Goal: Task Accomplishment & Management: Use online tool/utility

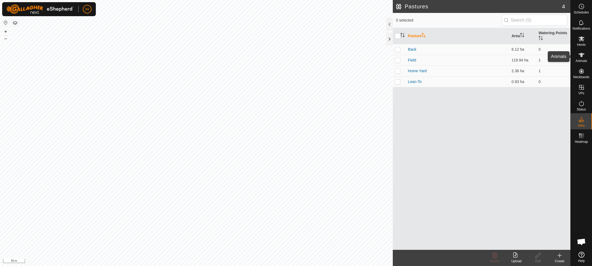
click at [581, 57] on icon at bounding box center [581, 55] width 6 height 6
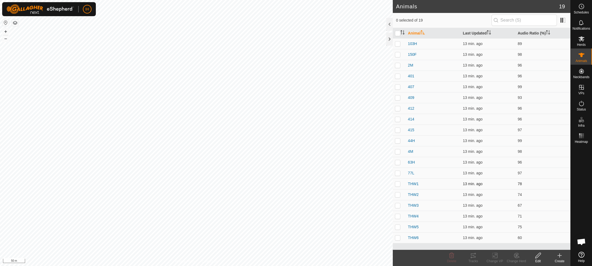
click at [398, 184] on p-checkbox at bounding box center [397, 184] width 5 height 4
checkbox input "true"
click at [398, 195] on p-checkbox at bounding box center [397, 195] width 5 height 4
checkbox input "true"
drag, startPoint x: 397, startPoint y: 205, endPoint x: 397, endPoint y: 209, distance: 4.3
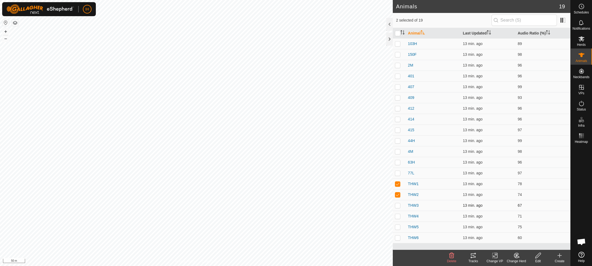
click at [397, 205] on p-checkbox at bounding box center [397, 205] width 5 height 4
checkbox input "true"
drag, startPoint x: 397, startPoint y: 216, endPoint x: 398, endPoint y: 225, distance: 9.6
click at [397, 216] on p-checkbox at bounding box center [397, 216] width 5 height 4
checkbox input "true"
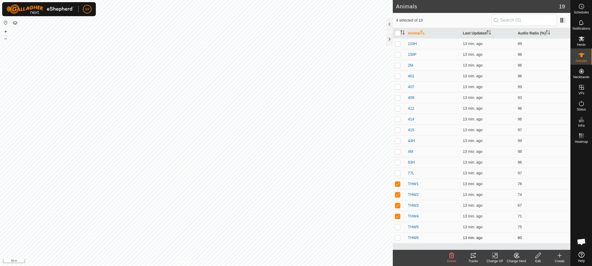
drag, startPoint x: 398, startPoint y: 227, endPoint x: 399, endPoint y: 233, distance: 5.8
click at [398, 227] on p-checkbox at bounding box center [397, 227] width 5 height 4
checkbox input "true"
click at [399, 239] on p-checkbox at bounding box center [397, 238] width 5 height 4
checkbox input "true"
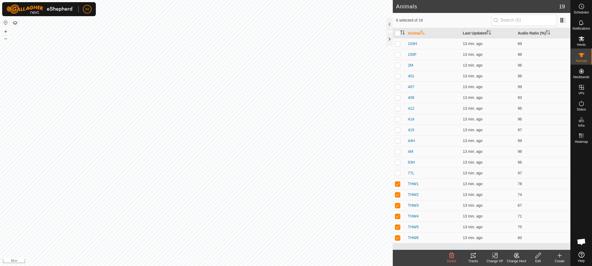
click at [474, 259] on icon at bounding box center [473, 256] width 6 height 6
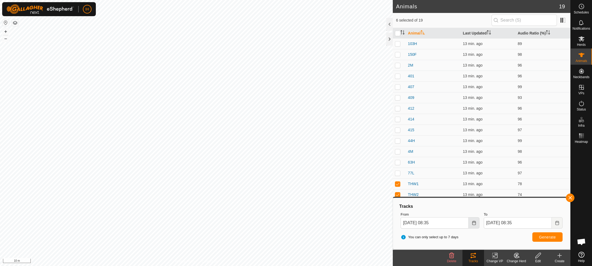
click at [472, 223] on icon "Choose Date" at bounding box center [474, 223] width 4 height 4
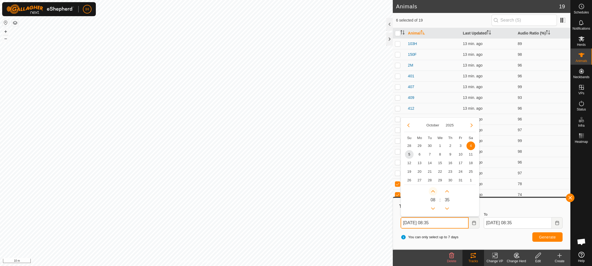
click at [434, 193] on button "Next Hour" at bounding box center [432, 191] width 9 height 9
click at [434, 193] on span "Next Hour" at bounding box center [434, 193] width 0 height 0
click at [434, 193] on button "Next Hour" at bounding box center [432, 191] width 9 height 9
click at [434, 193] on icon "Next Hour" at bounding box center [433, 191] width 4 height 4
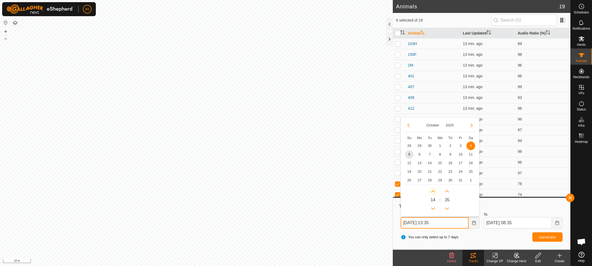
click at [434, 193] on button "Next Hour" at bounding box center [432, 191] width 9 height 9
click at [434, 193] on span "Next Hour" at bounding box center [434, 193] width 0 height 0
click at [434, 193] on button "Next Hour" at bounding box center [432, 191] width 9 height 9
click at [434, 193] on icon "Next Hour" at bounding box center [433, 191] width 4 height 4
click at [541, 238] on span "Generate" at bounding box center [547, 237] width 17 height 4
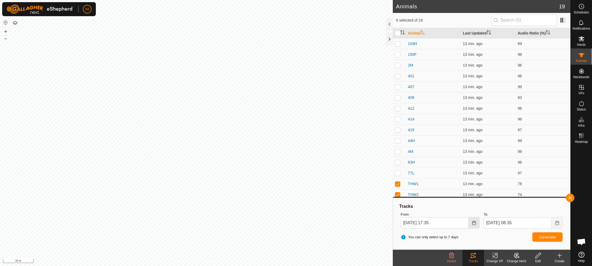
click at [474, 223] on icon "Choose Date" at bounding box center [474, 223] width 4 height 4
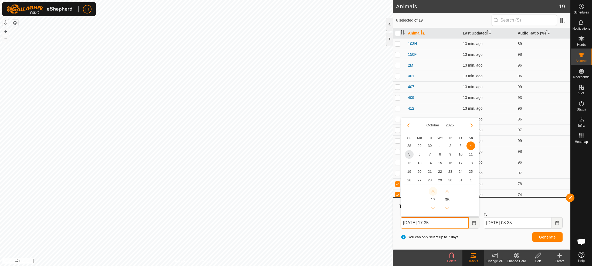
click at [435, 192] on button "Next Hour" at bounding box center [432, 191] width 9 height 9
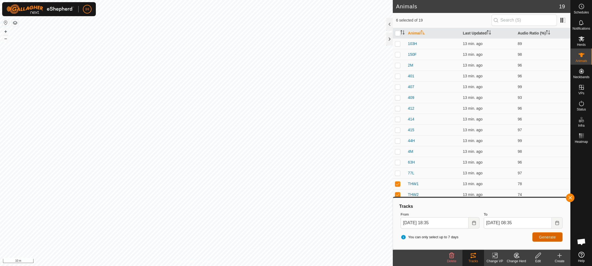
click at [554, 239] on span "Generate" at bounding box center [547, 237] width 17 height 4
click at [473, 222] on icon "Choose Date" at bounding box center [474, 223] width 4 height 4
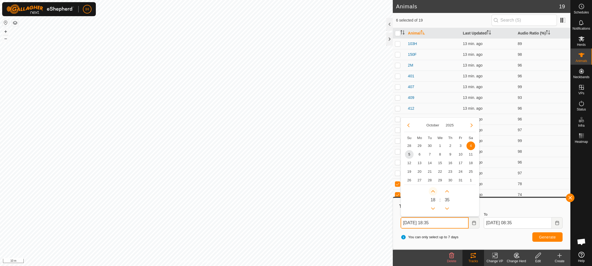
click at [433, 192] on button "Next Hour" at bounding box center [432, 191] width 9 height 9
click at [434, 192] on span "Next Hour" at bounding box center [434, 192] width 0 height 0
type input "Oct 04, 2025 20:35"
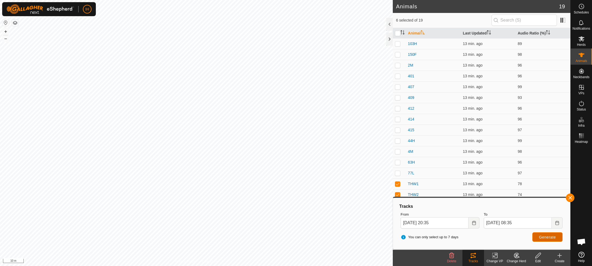
click at [549, 236] on span "Generate" at bounding box center [547, 237] width 17 height 4
click at [571, 198] on button "button" at bounding box center [569, 198] width 9 height 9
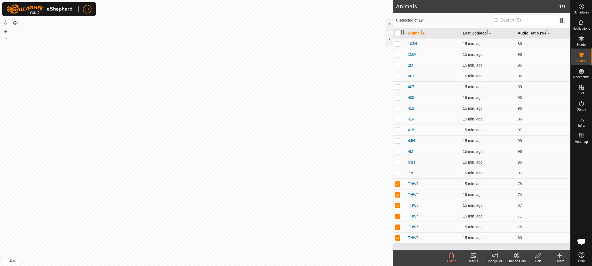
click at [528, 33] on th "Audio Ratio (%)" at bounding box center [542, 33] width 55 height 11
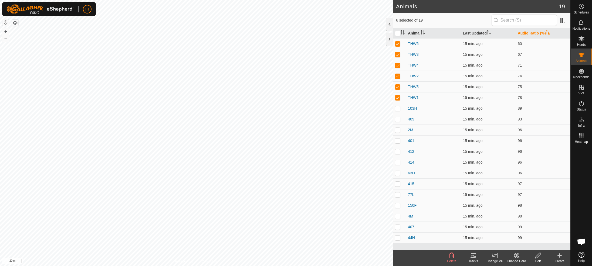
click at [528, 33] on th "Audio Ratio (%)" at bounding box center [542, 33] width 55 height 11
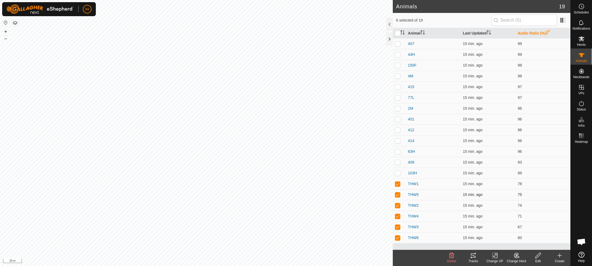
click at [399, 196] on p-checkbox at bounding box center [397, 195] width 5 height 4
checkbox input "false"
click at [398, 206] on p-checkbox at bounding box center [397, 205] width 5 height 4
checkbox input "false"
drag, startPoint x: 398, startPoint y: 214, endPoint x: 398, endPoint y: 224, distance: 9.5
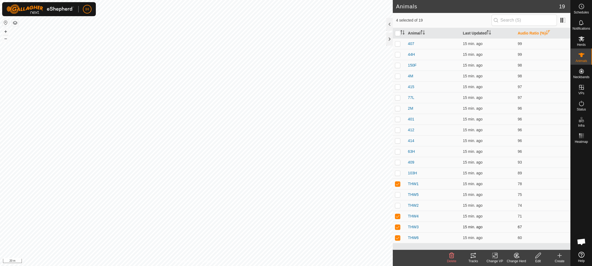
click at [398, 215] on p-checkbox at bounding box center [397, 216] width 5 height 4
checkbox input "false"
drag, startPoint x: 398, startPoint y: 226, endPoint x: 401, endPoint y: 232, distance: 6.4
click at [399, 227] on p-checkbox at bounding box center [397, 227] width 5 height 4
checkbox input "false"
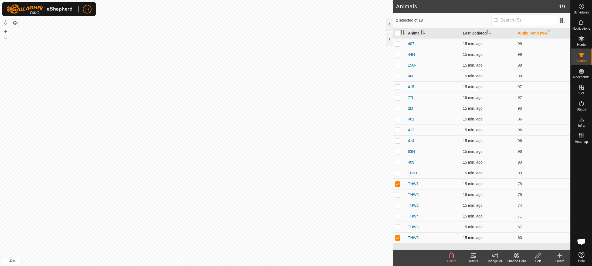
click at [400, 239] on p-checkbox at bounding box center [397, 238] width 5 height 4
checkbox input "false"
click at [476, 257] on icon at bounding box center [473, 256] width 6 height 6
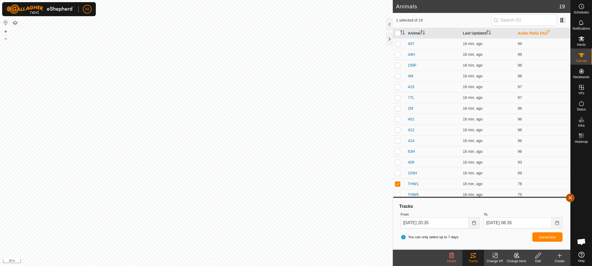
click at [572, 198] on button "button" at bounding box center [569, 198] width 9 height 9
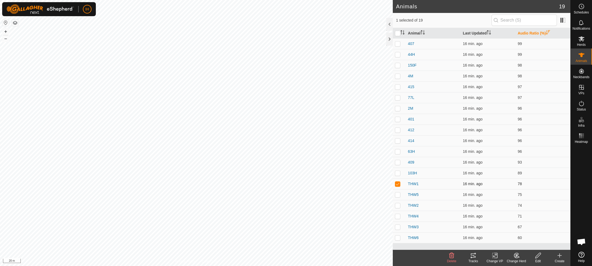
click at [397, 186] on p-checkbox at bounding box center [397, 184] width 5 height 4
checkbox input "false"
click at [398, 239] on p-checkbox at bounding box center [397, 238] width 5 height 4
checkbox input "true"
click at [474, 259] on div "Tracks" at bounding box center [473, 261] width 22 height 5
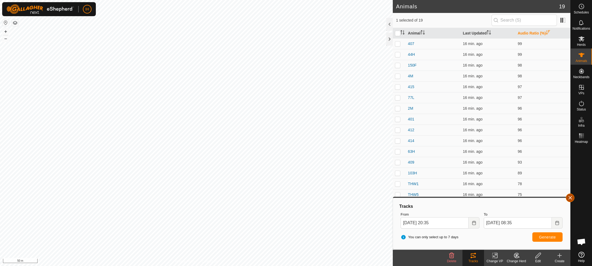
click at [570, 197] on button "button" at bounding box center [569, 198] width 9 height 9
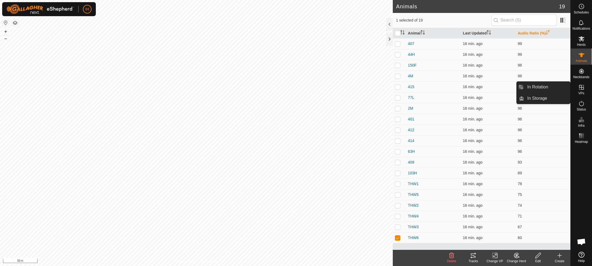
click at [582, 90] on icon at bounding box center [581, 87] width 6 height 6
click at [539, 89] on link "In Rotation" at bounding box center [547, 87] width 46 height 11
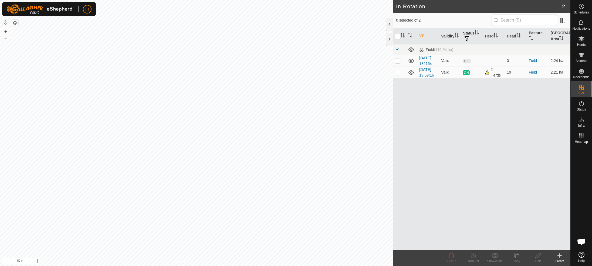
checkbox input "true"
click at [516, 257] on icon at bounding box center [516, 256] width 7 height 6
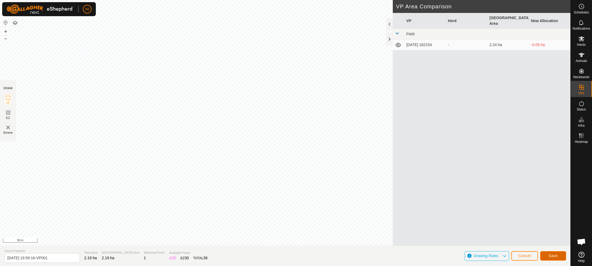
click at [551, 255] on span "Save" at bounding box center [552, 256] width 9 height 4
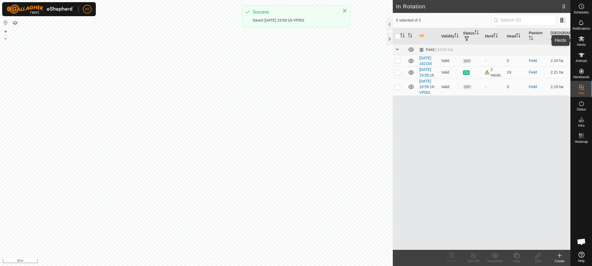
click at [579, 41] on icon at bounding box center [581, 38] width 6 height 5
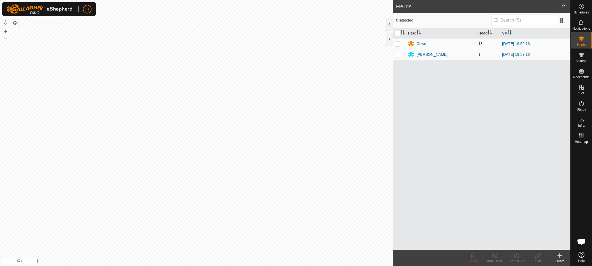
click at [397, 43] on p-checkbox at bounding box center [397, 44] width 5 height 4
checkbox input "true"
drag, startPoint x: 398, startPoint y: 55, endPoint x: 401, endPoint y: 85, distance: 29.8
click at [398, 56] on p-checkbox at bounding box center [397, 54] width 5 height 4
checkbox input "true"
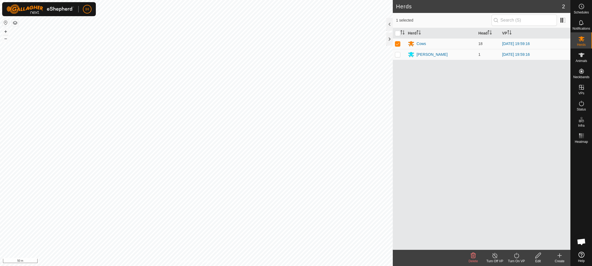
checkbox input "true"
click at [515, 260] on div "Turn On VP" at bounding box center [516, 261] width 22 height 5
click at [514, 245] on link "Now" at bounding box center [532, 243] width 53 height 11
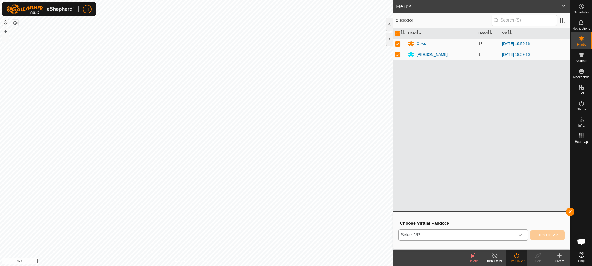
click at [487, 234] on span "Select VP" at bounding box center [456, 235] width 116 height 11
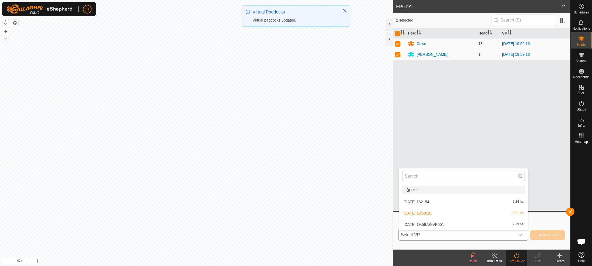
click at [452, 224] on li "2025-10-04 19:59:16-VP001 2.19 ha" at bounding box center [463, 224] width 129 height 11
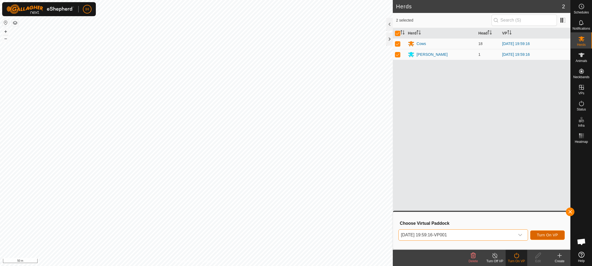
click at [545, 236] on span "Turn On VP" at bounding box center [547, 235] width 21 height 4
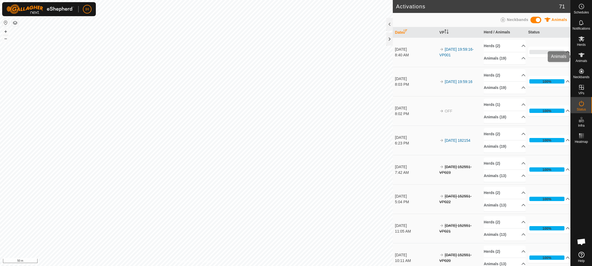
click at [581, 57] on icon at bounding box center [581, 55] width 6 height 6
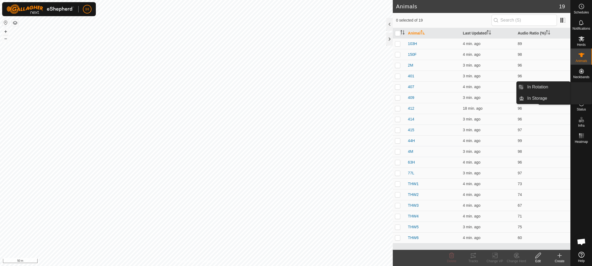
click at [580, 90] on icon at bounding box center [581, 87] width 6 height 6
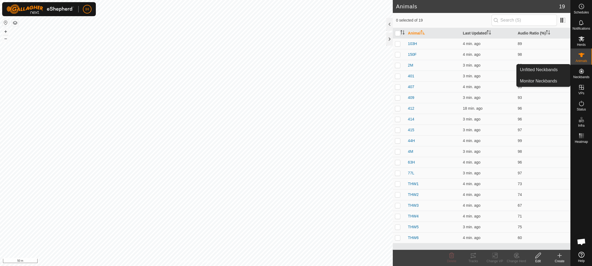
click at [582, 74] on icon at bounding box center [581, 71] width 6 height 6
click at [535, 81] on link "Monitor Neckbands" at bounding box center [542, 81] width 53 height 11
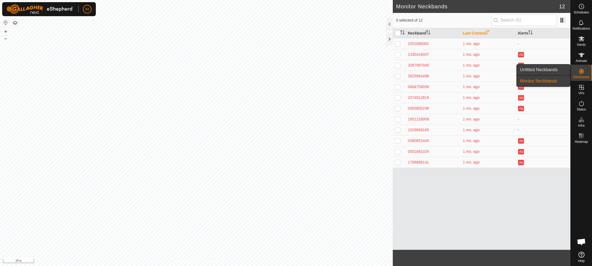
click at [550, 70] on link "Unfitted Neckbands" at bounding box center [542, 69] width 53 height 11
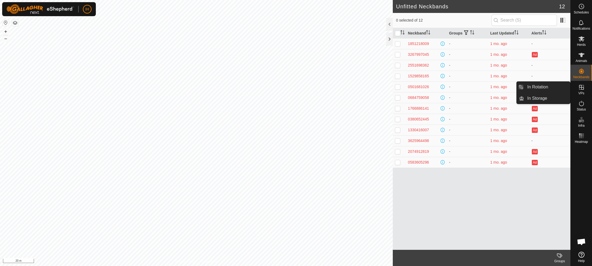
click at [582, 89] on icon at bounding box center [581, 87] width 6 height 6
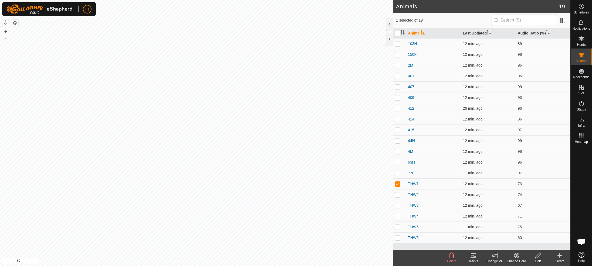
click at [472, 258] on icon at bounding box center [472, 256] width 5 height 4
